Goal: Task Accomplishment & Management: Manage account settings

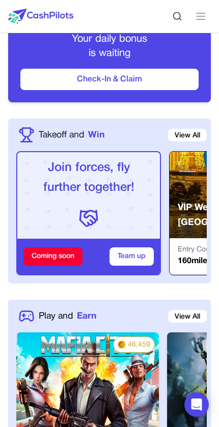
scroll to position [480, 0]
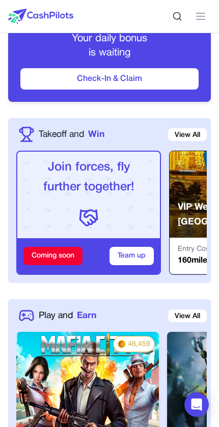
click at [201, 13] on line at bounding box center [200, 13] width 8 height 0
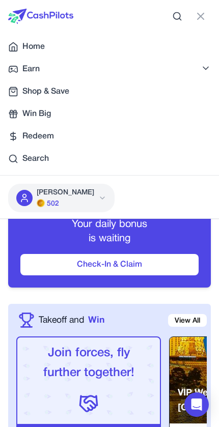
click at [49, 200] on span "502" at bounding box center [53, 204] width 12 height 10
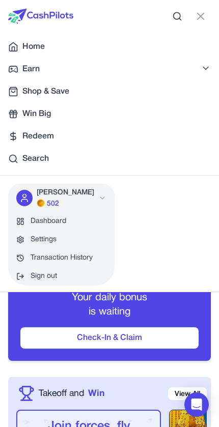
click at [88, 200] on button "Niv Lev 502" at bounding box center [61, 198] width 106 height 29
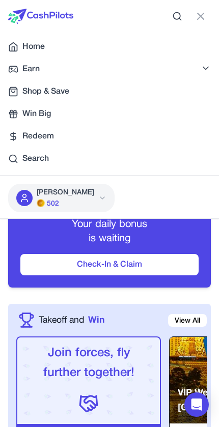
click at [38, 203] on img at bounding box center [41, 203] width 8 height 8
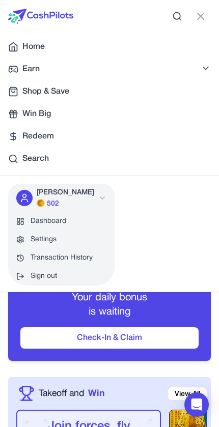
click at [82, 255] on link "Transaction History" at bounding box center [61, 258] width 106 height 18
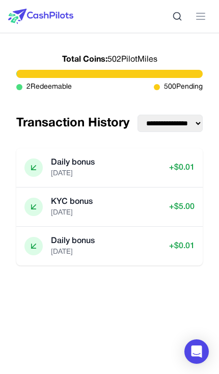
click at [54, 12] on img at bounding box center [40, 16] width 65 height 15
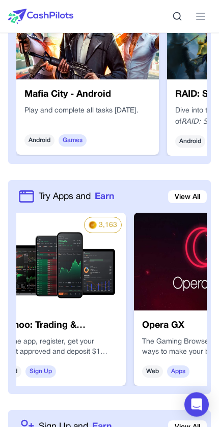
scroll to position [0, 48]
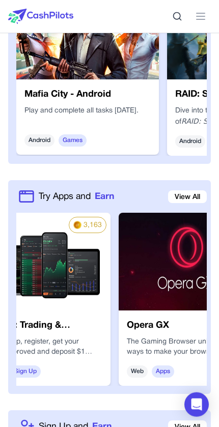
click at [178, 267] on img at bounding box center [190, 262] width 143 height 98
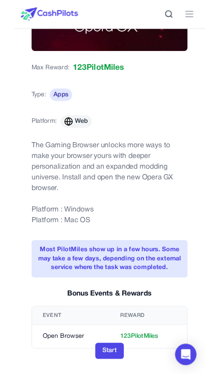
scroll to position [113, 0]
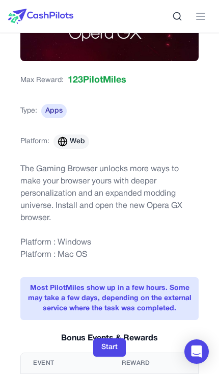
click at [113, 346] on button "Start" at bounding box center [109, 347] width 33 height 18
click at [207, 20] on button at bounding box center [200, 16] width 20 height 20
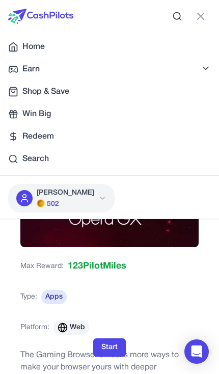
click at [65, 192] on div "Niv Lev 502" at bounding box center [61, 198] width 106 height 29
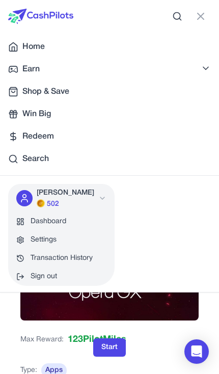
click at [82, 253] on link "Transaction History" at bounding box center [61, 258] width 106 height 18
